Goal: Task Accomplishment & Management: Use online tool/utility

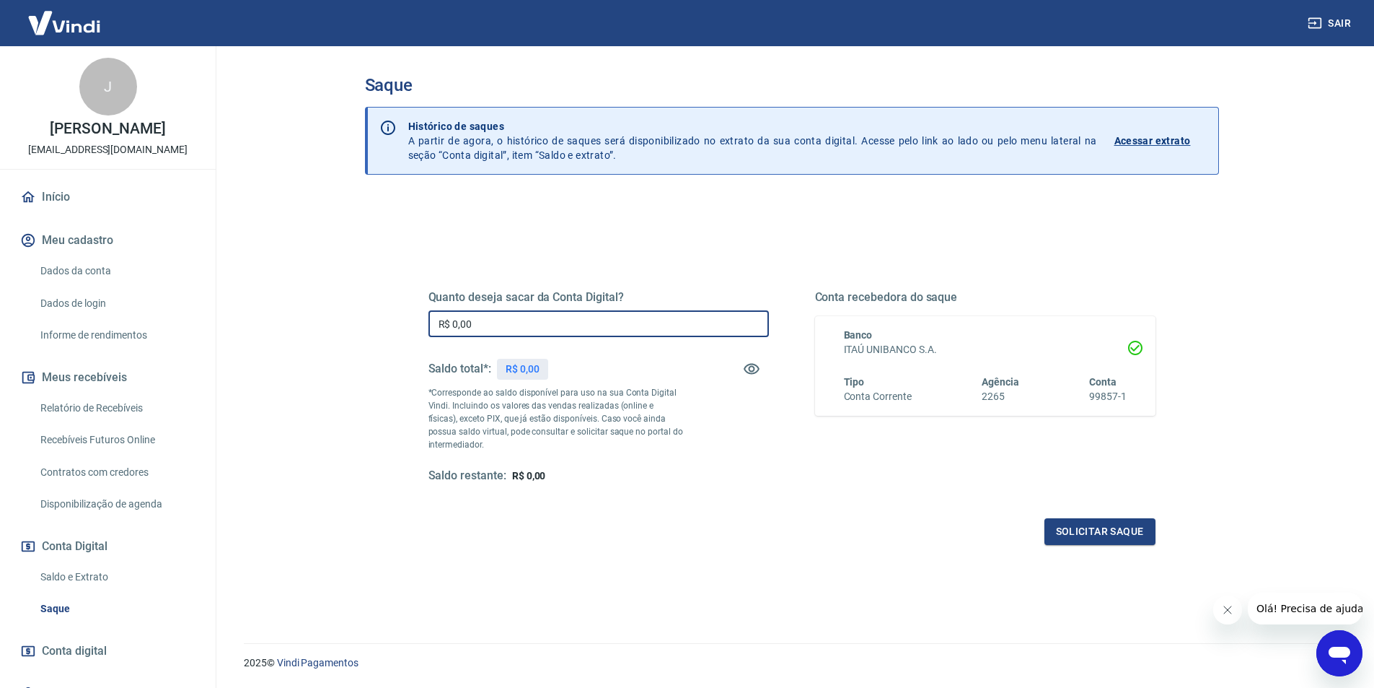
click at [646, 319] on input "R$ 0,00" at bounding box center [599, 323] width 341 height 27
click at [646, 253] on div "Quanto deseja sacar da Conta Digital? R$ 0,00 ​ Saldo total*: R$ 0,00 *Correspo…" at bounding box center [792, 395] width 762 height 336
click at [594, 307] on div "Quanto deseja sacar da Conta Digital? R$ 0,00 ​ Saldo total*: R$ 0,00 *Correspo…" at bounding box center [599, 386] width 341 height 193
click at [600, 327] on input "R$ 0,00" at bounding box center [599, 323] width 341 height 27
